Goal: Check status: Check status

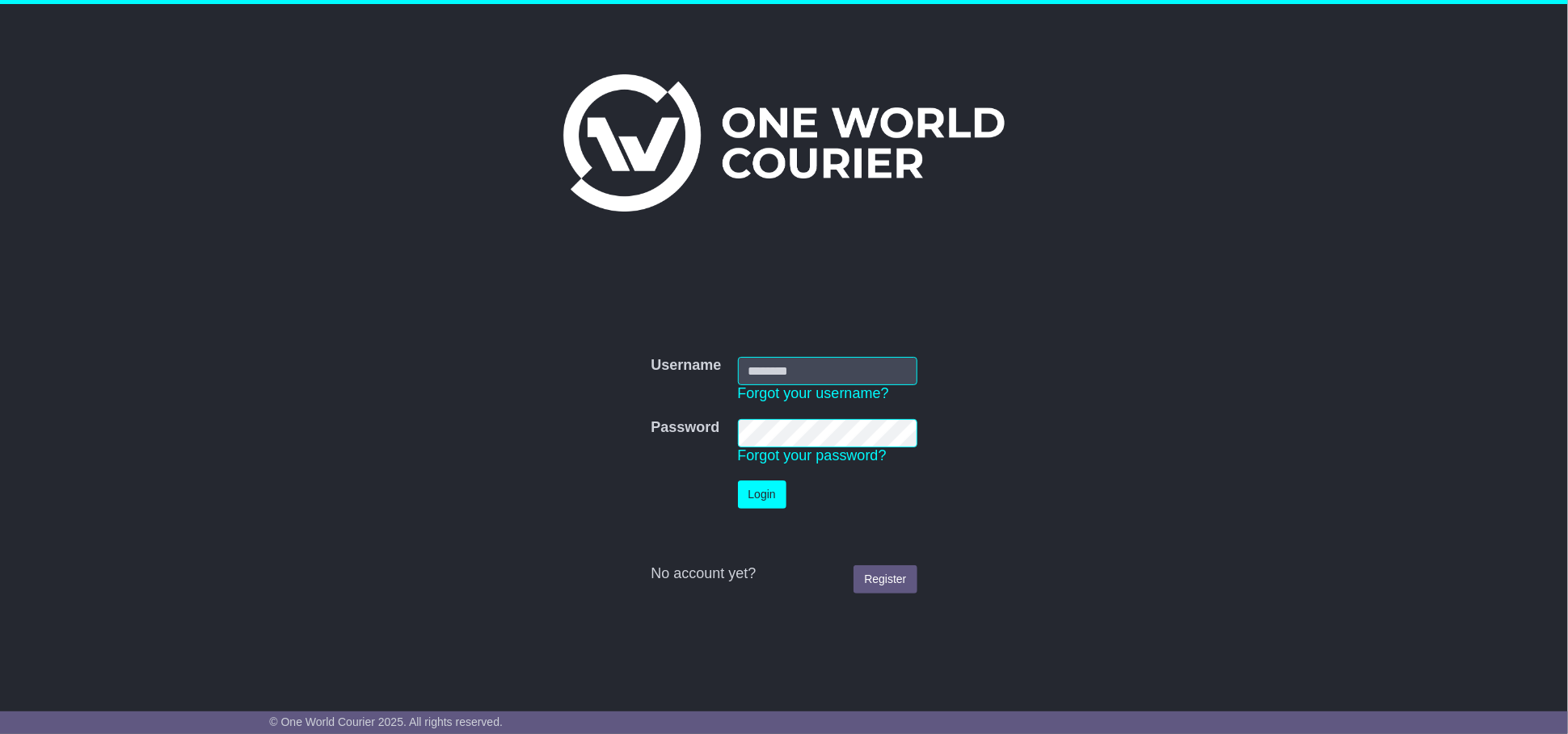
type input "**********"
click at [765, 494] on button "Login" at bounding box center [762, 495] width 49 height 29
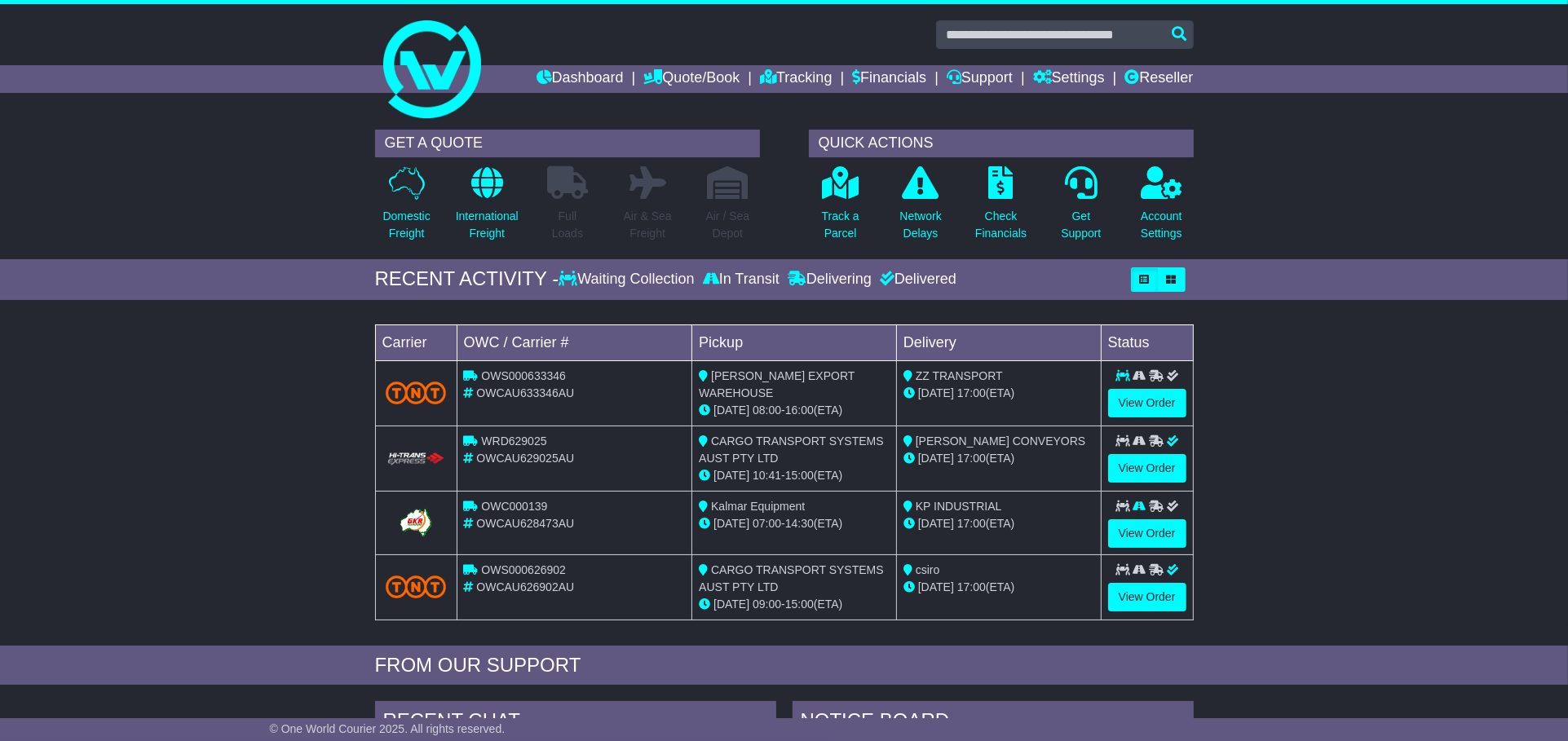
click at [1124, 374] on icon at bounding box center [1122, 376] width 14 height 11
click at [1135, 398] on link "View Order" at bounding box center [1147, 404] width 78 height 29
